Goal: Find specific page/section: Find specific page/section

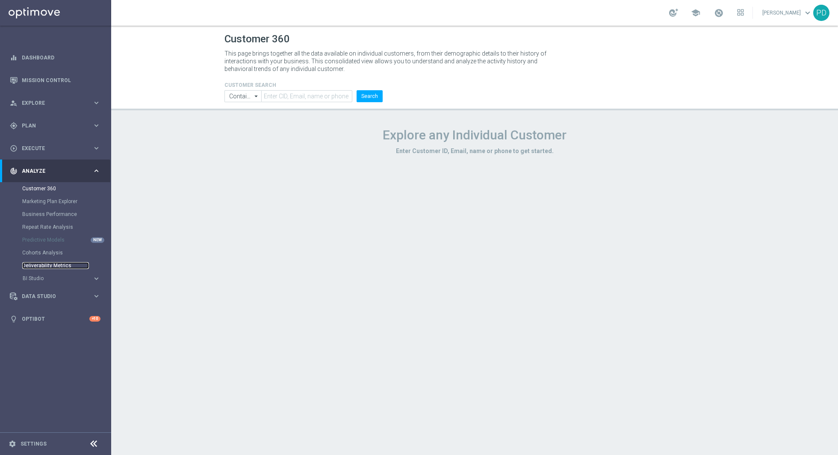
click at [55, 264] on link "Deliverability Metrics" at bounding box center [55, 265] width 67 height 7
